Goal: Task Accomplishment & Management: Manage account settings

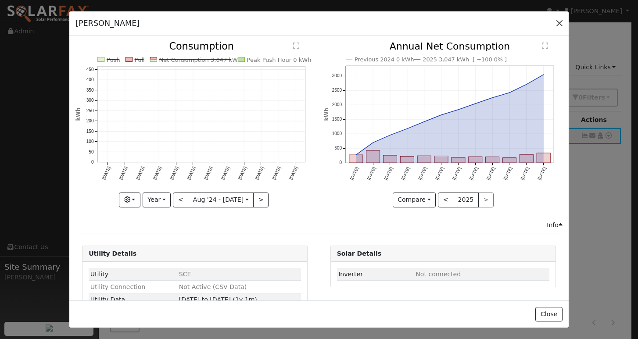
click at [557, 21] on button "button" at bounding box center [559, 23] width 12 height 12
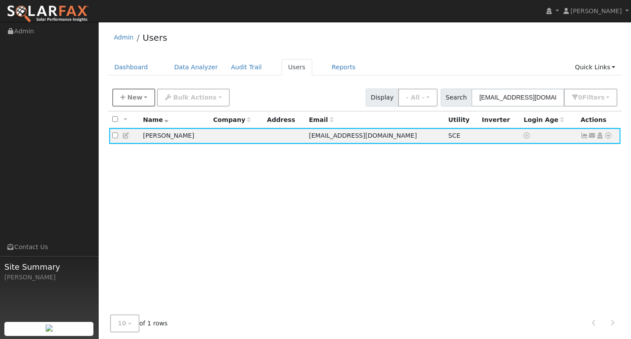
click at [130, 99] on span "New" at bounding box center [134, 97] width 15 height 7
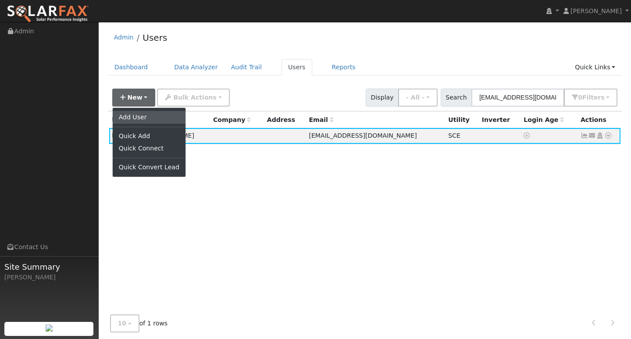
click at [135, 115] on link "Add User" at bounding box center [149, 117] width 73 height 12
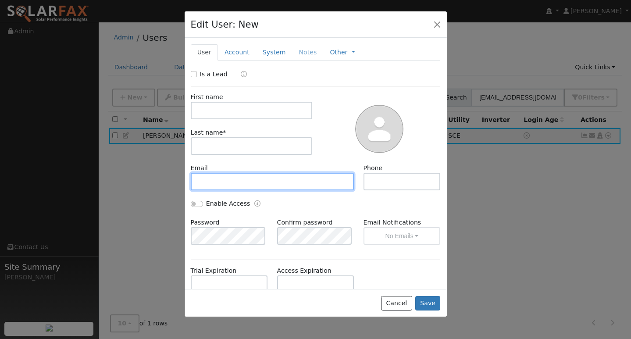
click at [233, 177] on input "text" at bounding box center [273, 182] width 164 height 18
paste input "[EMAIL_ADDRESS][DOMAIN_NAME]"
type input "[EMAIL_ADDRESS][DOMAIN_NAME]"
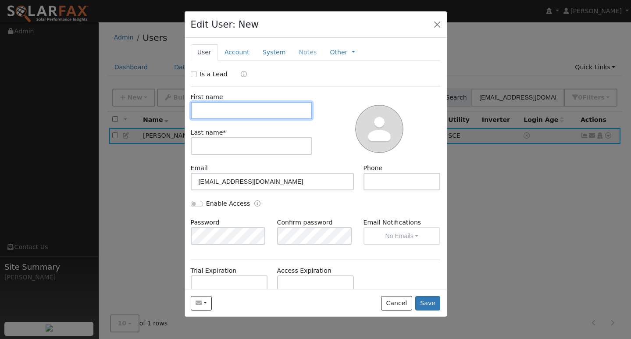
click at [225, 112] on input "text" at bounding box center [252, 111] width 122 height 18
type input "EDBIN"
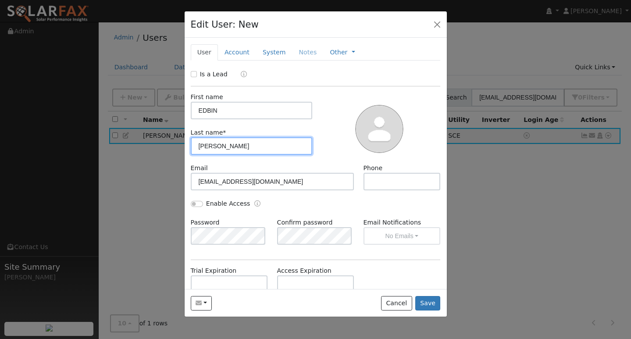
type input "[PERSON_NAME]"
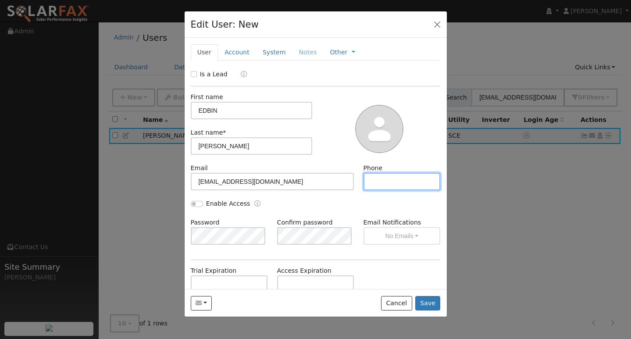
click at [383, 179] on input "text" at bounding box center [402, 182] width 77 height 18
paste input "5597925918"
type input "5597925918"
click at [437, 306] on button "Save" at bounding box center [427, 303] width 25 height 15
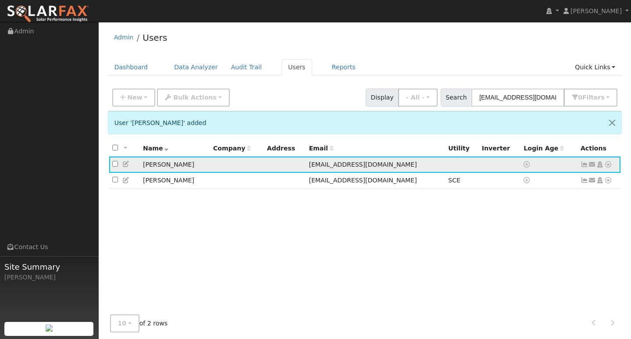
click at [608, 165] on icon at bounding box center [609, 164] width 8 height 6
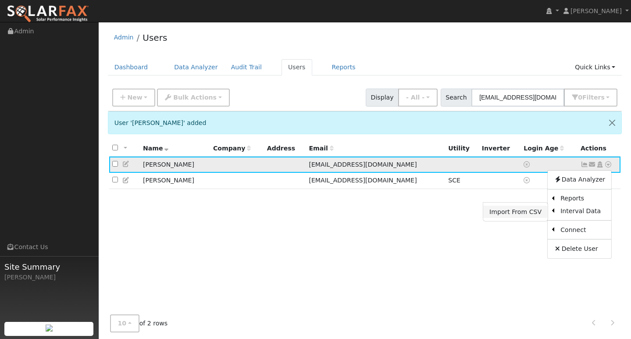
click at [522, 214] on link "Import From CSV" at bounding box center [515, 212] width 64 height 12
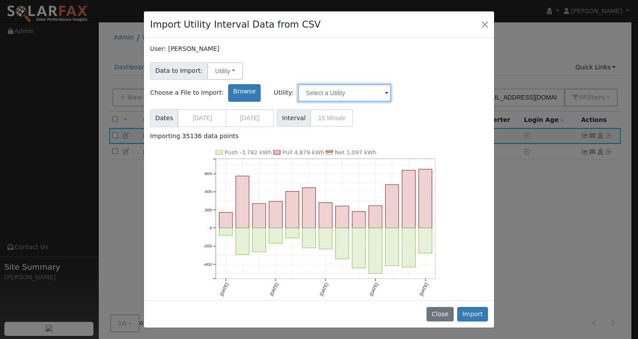
click at [391, 84] on input "text" at bounding box center [344, 93] width 93 height 18
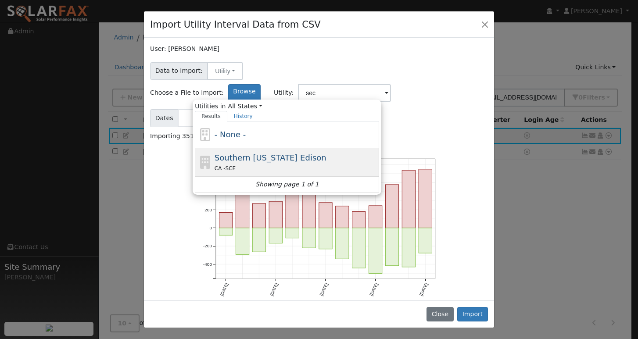
drag, startPoint x: 436, startPoint y: 68, endPoint x: 373, endPoint y: 147, distance: 100.4
click at [373, 164] on div "CA - SCE" at bounding box center [296, 168] width 163 height 9
type input "Southern [US_STATE] Edison"
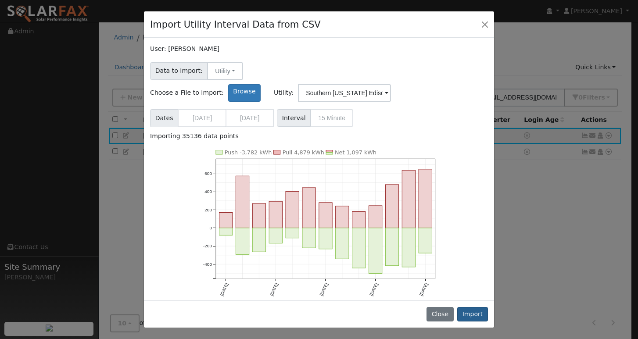
click at [474, 314] on button "Import" at bounding box center [472, 314] width 31 height 15
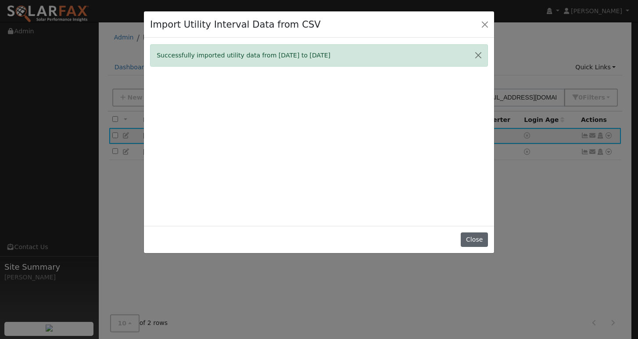
click at [479, 244] on button "Close" at bounding box center [474, 240] width 27 height 15
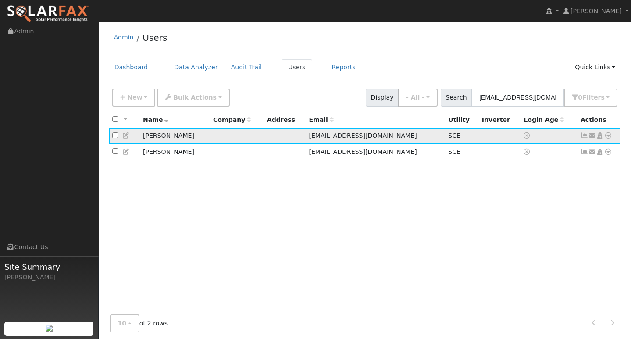
click at [584, 137] on icon at bounding box center [585, 135] width 8 height 6
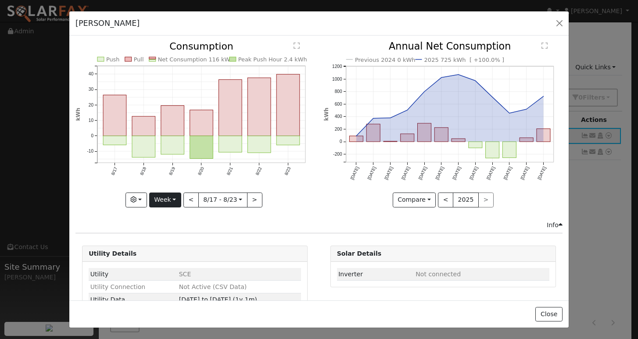
click at [173, 202] on button "Week" at bounding box center [165, 200] width 32 height 15
click at [172, 249] on link "Year" at bounding box center [180, 255] width 61 height 12
type input "[DATE]"
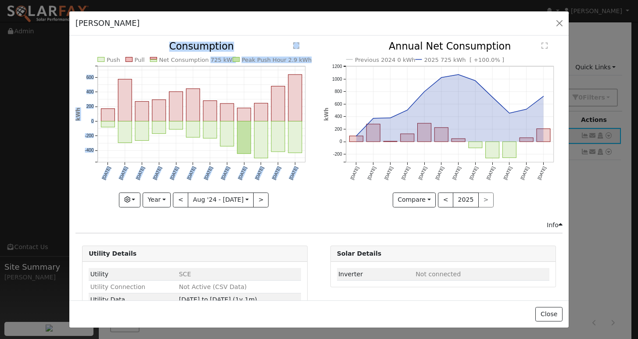
copy g "725 kWh Peak Push Hour 2.9 kWh [DATE] Sep '[DATE] Nov '[DATE] Jan '[DATE] Mar '…"
drag, startPoint x: 202, startPoint y: 59, endPoint x: 225, endPoint y: 61, distance: 22.4
click at [225, 61] on icon "Push Pull Net Consumption 725 kWh Peak Push Hour 2.9 kWh [DATE] Sep '[DATE] Nov…" at bounding box center [194, 122] width 239 height 160
click at [240, 48] on icon "Push Pull Net Consumption 725 kWh Peak Push Hour 2.9 kWh [DATE] Sep '[DATE] Nov…" at bounding box center [194, 122] width 239 height 160
drag, startPoint x: 203, startPoint y: 59, endPoint x: 225, endPoint y: 60, distance: 21.5
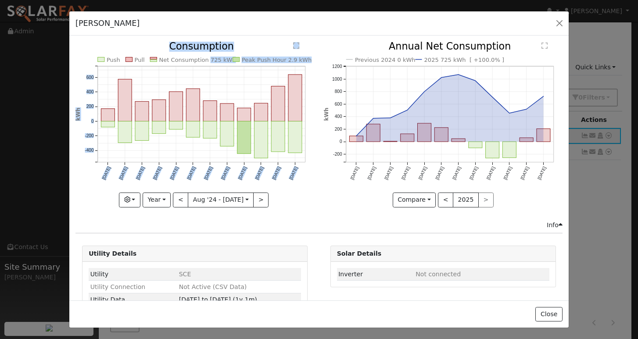
click at [225, 60] on icon "Push Pull Net Consumption 725 kWh Peak Push Hour 2.9 kWh [DATE] Sep '[DATE] Nov…" at bounding box center [194, 122] width 239 height 160
click at [225, 58] on icon "Push Pull Net Consumption 725 kWh Peak Push Hour 2.9 kWh [DATE] Sep '[DATE] Nov…" at bounding box center [194, 122] width 239 height 160
drag, startPoint x: 225, startPoint y: 59, endPoint x: 209, endPoint y: 62, distance: 17.0
click at [209, 62] on icon "Push Pull Net Consumption 725 kWh Peak Push Hour 2.9 kWh [DATE] Sep '[DATE] Nov…" at bounding box center [194, 122] width 239 height 160
click at [235, 47] on icon "Push Pull Net Consumption 725 kWh Peak Push Hour 2.9 kWh [DATE] Sep '[DATE] Nov…" at bounding box center [194, 122] width 239 height 160
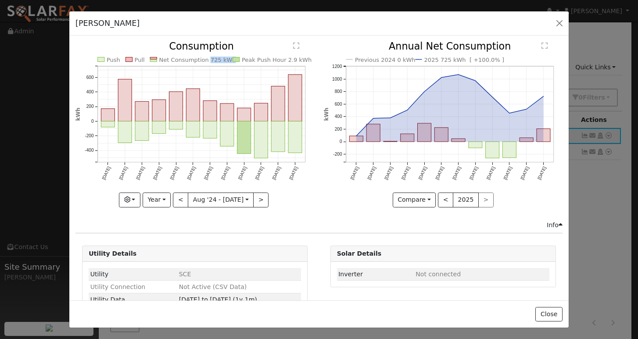
copy text "725 kWh"
drag, startPoint x: 204, startPoint y: 60, endPoint x: 224, endPoint y: 61, distance: 20.2
click at [224, 61] on text "Net Consumption 725 kWh" at bounding box center [197, 60] width 77 height 7
